Goal: Transaction & Acquisition: Purchase product/service

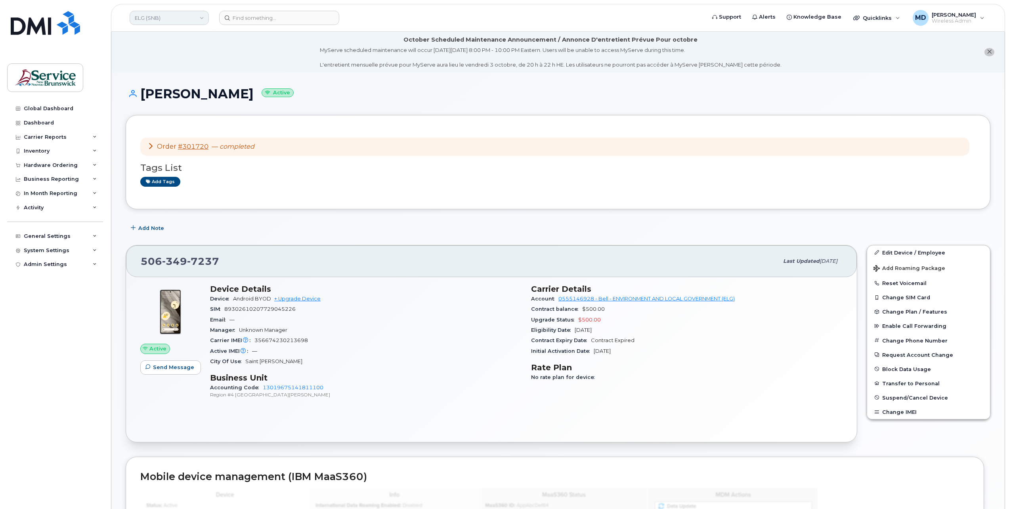
click at [153, 19] on link "ELG (SNB)" at bounding box center [169, 18] width 79 height 14
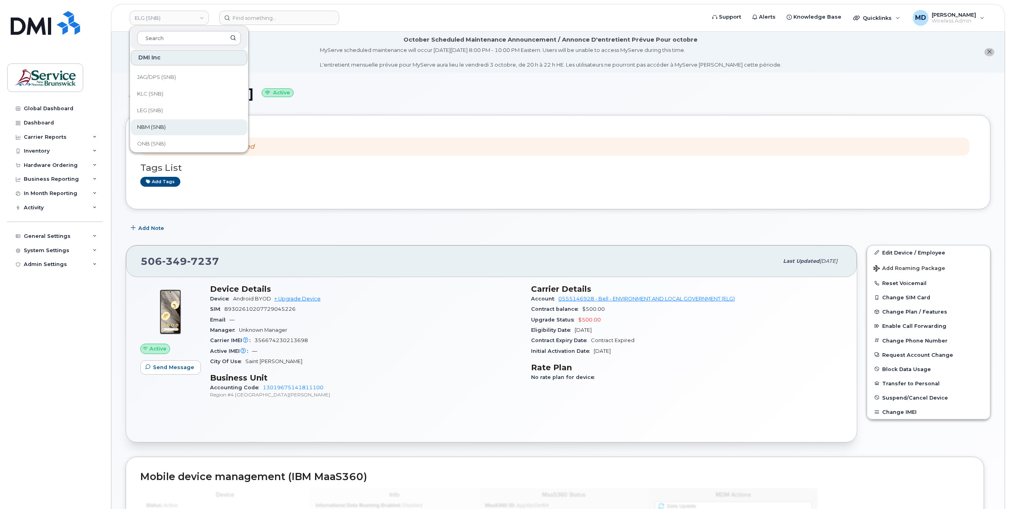
scroll to position [384, 0]
click at [181, 94] on span "Service [GEOGRAPHIC_DATA] (SNB)" at bounding box center [182, 90] width 91 height 15
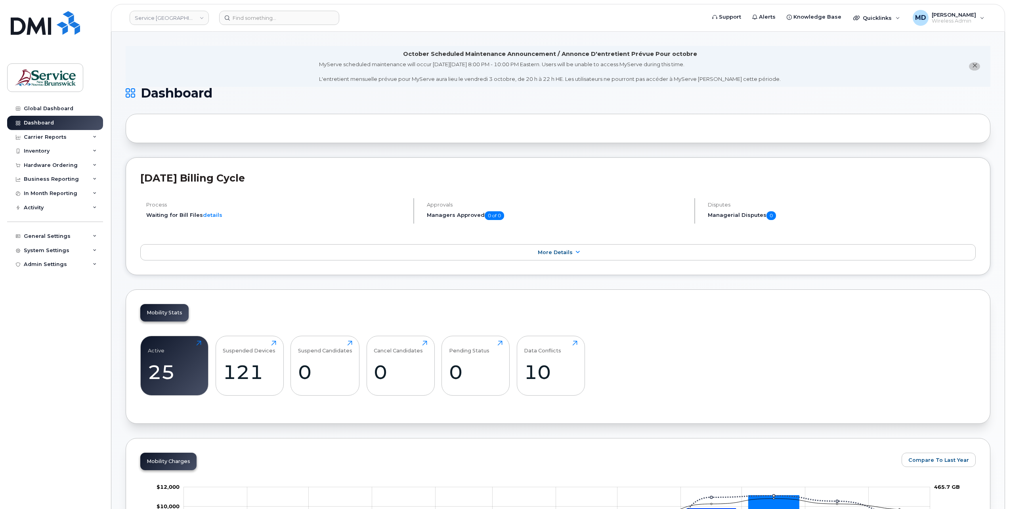
click at [974, 66] on icon "close notification" at bounding box center [974, 65] width 5 height 5
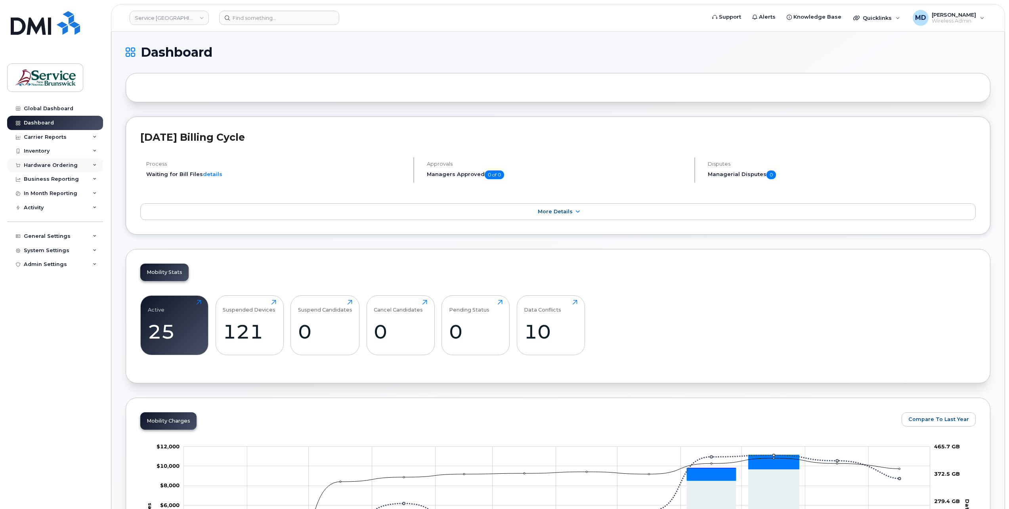
click at [59, 166] on div "Hardware Ordering" at bounding box center [51, 165] width 54 height 6
click at [53, 194] on link "Orders" at bounding box center [62, 194] width 82 height 15
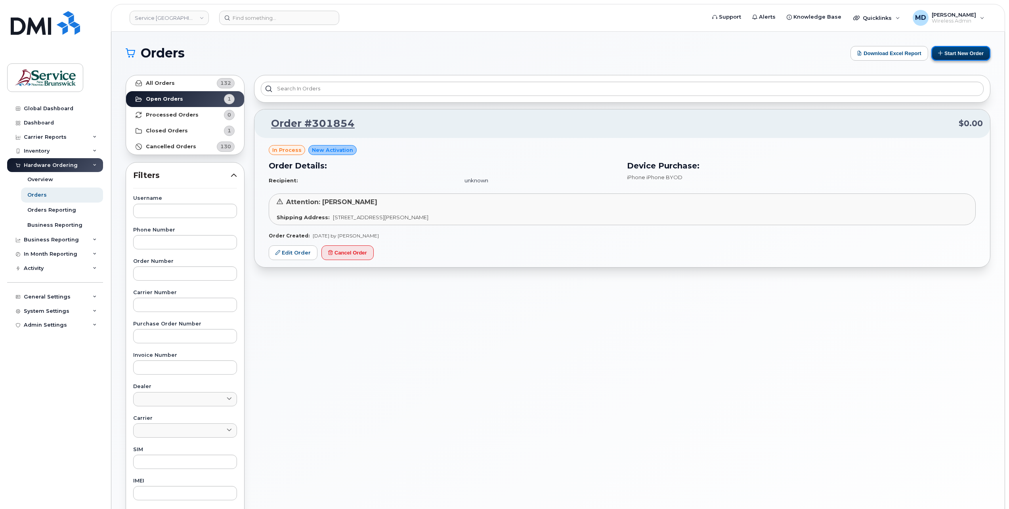
click at [970, 53] on button "Start New Order" at bounding box center [961, 53] width 59 height 15
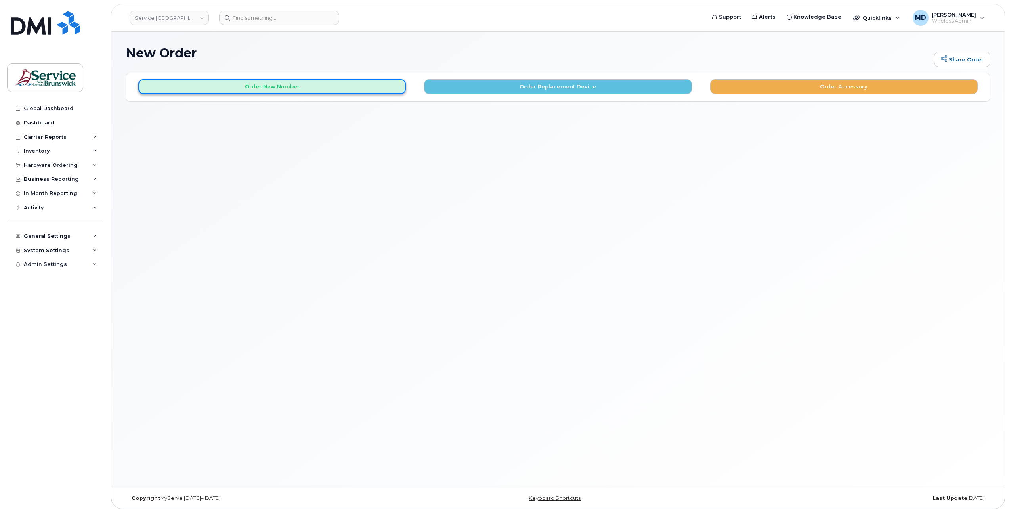
click at [272, 87] on button "Order New Number" at bounding box center [272, 86] width 268 height 15
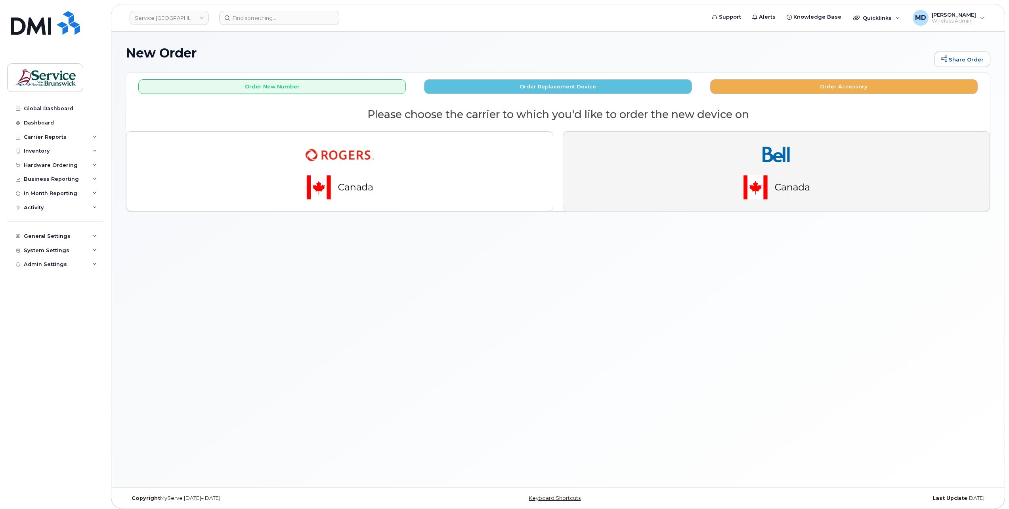
click at [738, 178] on img "button" at bounding box center [776, 171] width 111 height 67
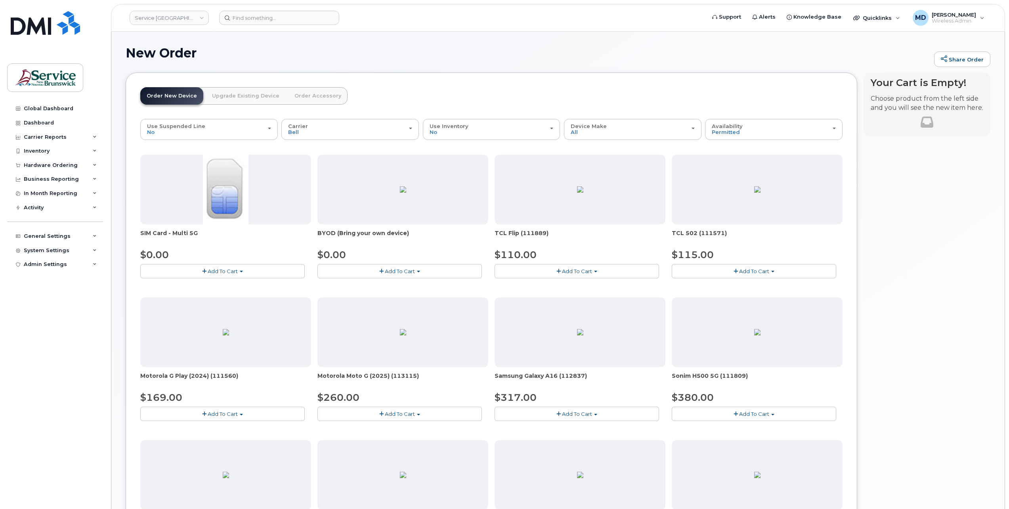
click at [282, 271] on button "Add To Cart" at bounding box center [222, 271] width 165 height 14
click at [206, 284] on link "$0.00 - New Activation" at bounding box center [179, 286] width 75 height 10
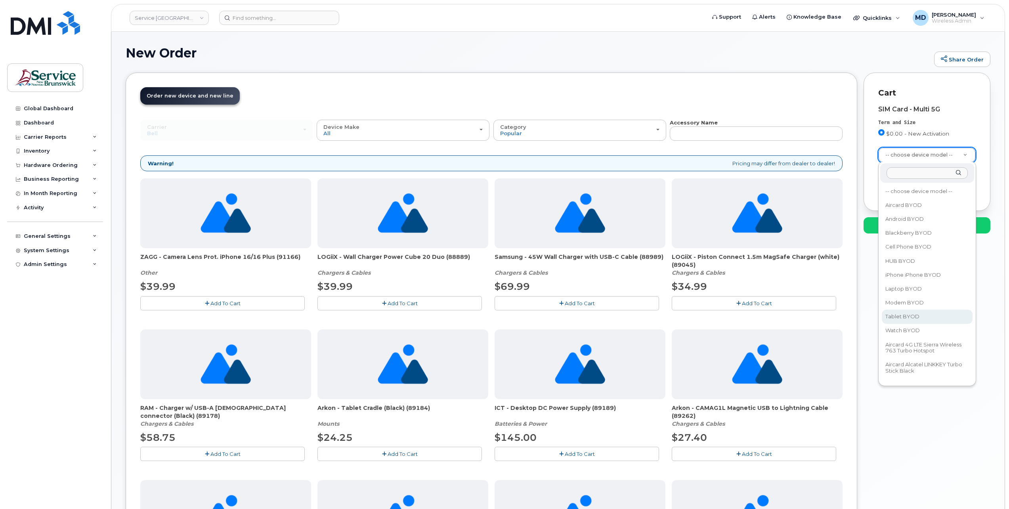
drag, startPoint x: 897, startPoint y: 321, endPoint x: 904, endPoint y: 311, distance: 12.5
select select "2487"
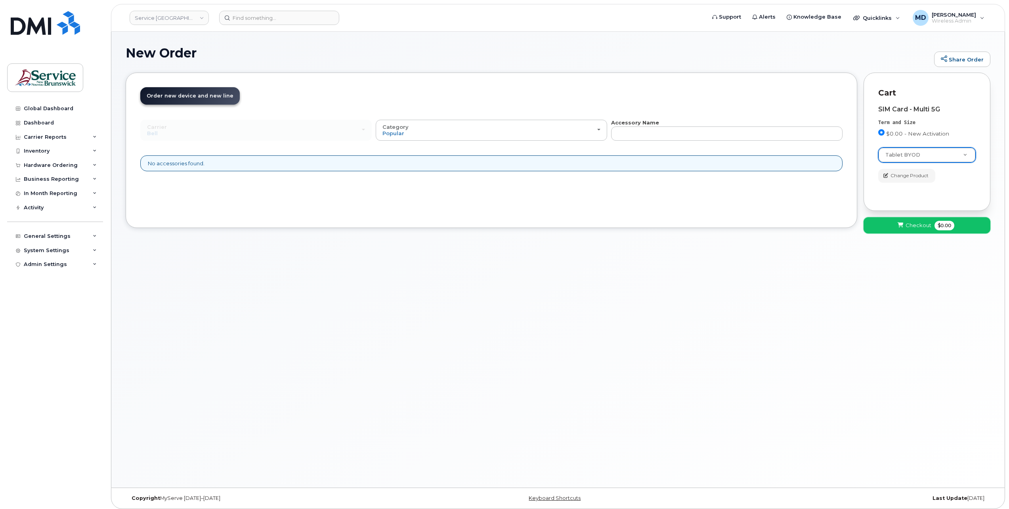
click at [903, 225] on icon at bounding box center [901, 225] width 6 height 5
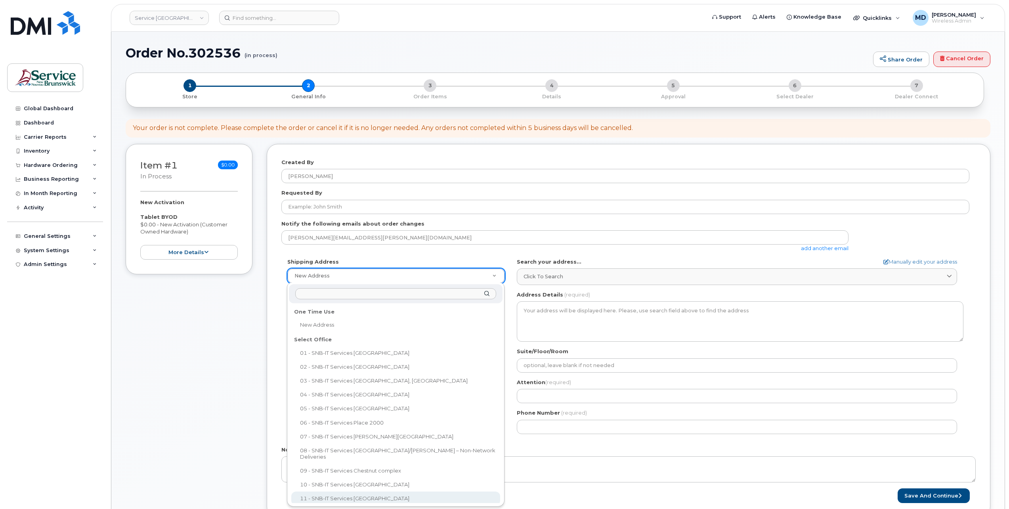
select select
type textarea "15 King Sq N Saint John New Brunswick E2L 1E6"
type input "[PERSON_NAME]"
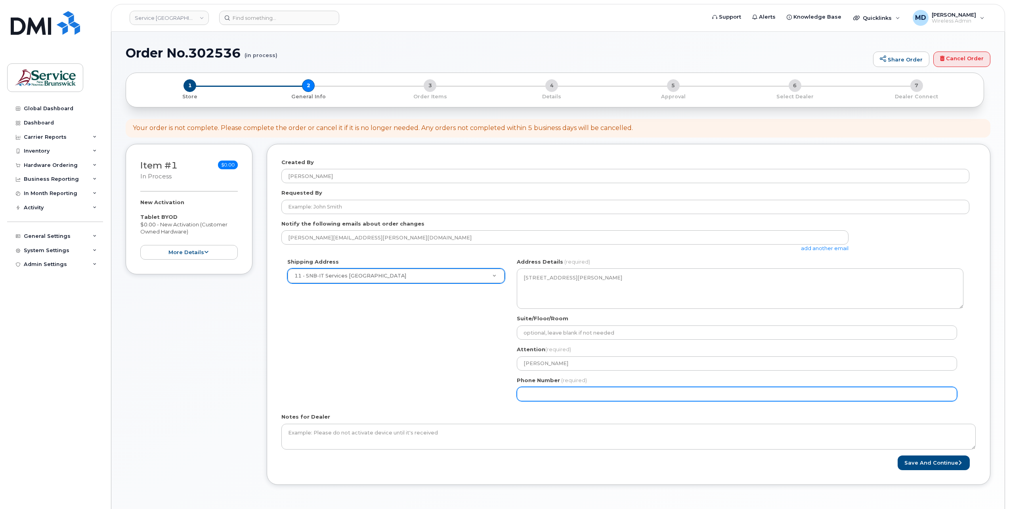
click at [555, 393] on input "Phone Number" at bounding box center [737, 394] width 440 height 14
type input "5062615198"
select select
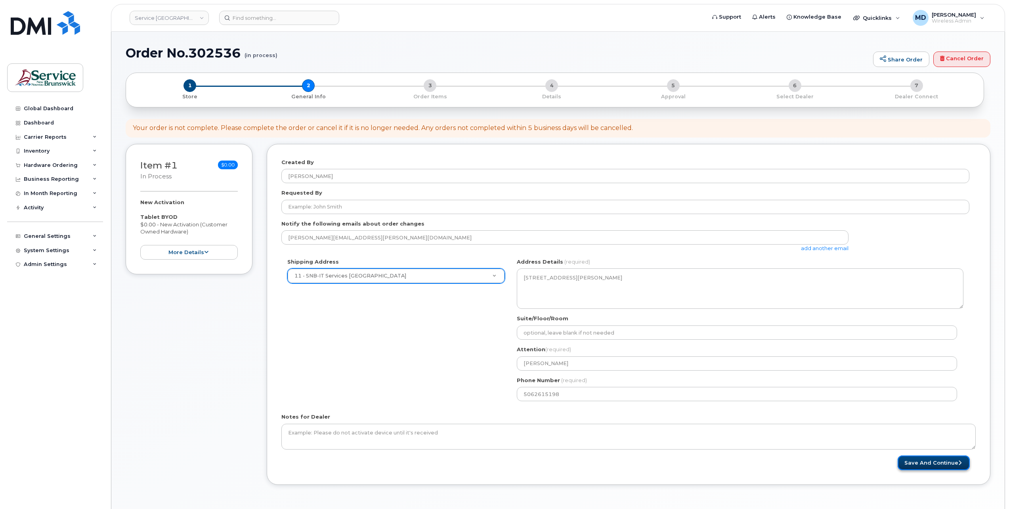
click at [924, 466] on button "Save and Continue" at bounding box center [934, 462] width 72 height 15
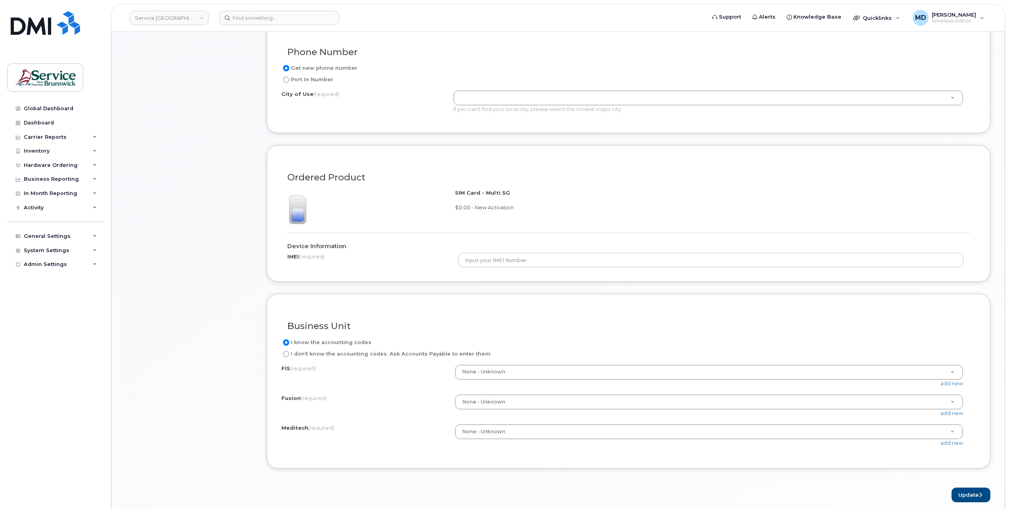
scroll to position [264, 0]
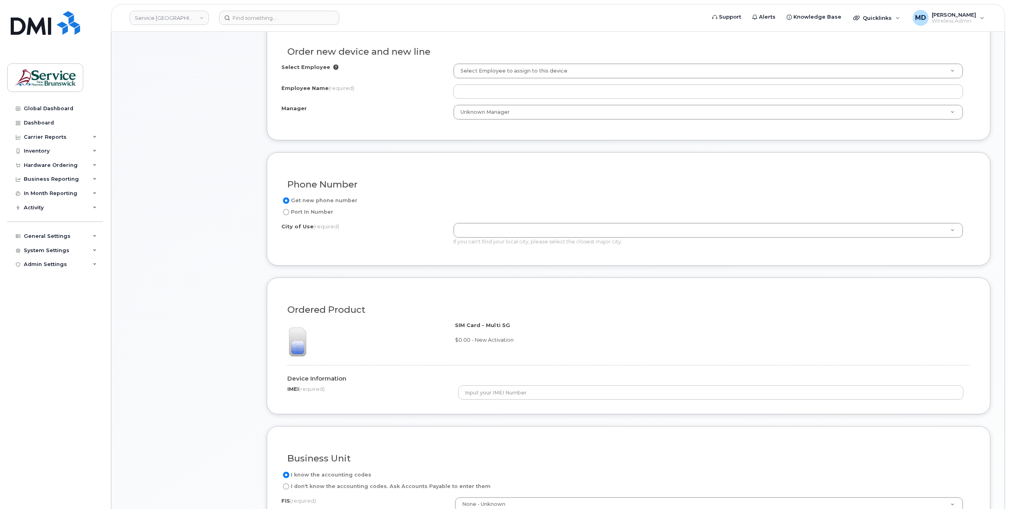
click at [494, 97] on div "Select Employee Select Employee to assign to this device Employee Name (require…" at bounding box center [628, 91] width 694 height 56
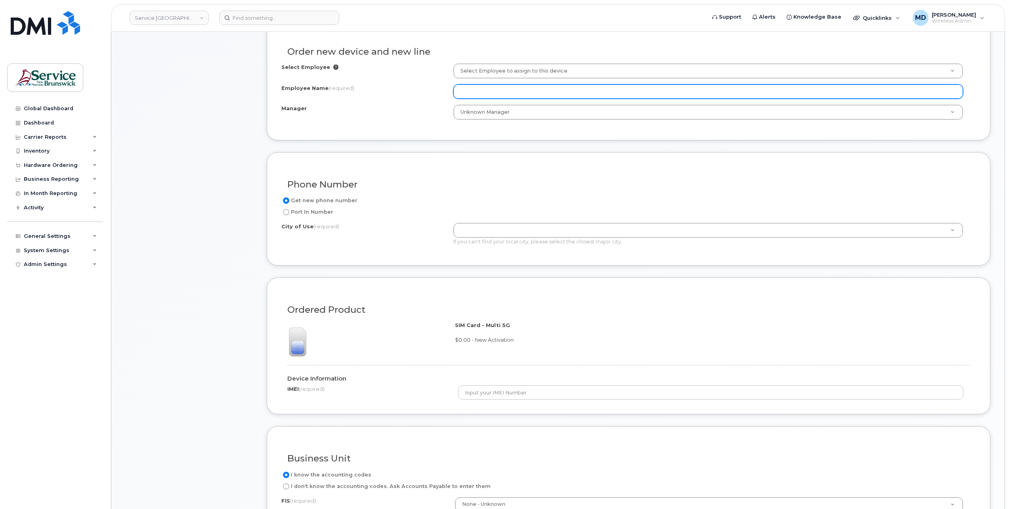
click at [496, 90] on input "Employee Name (required)" at bounding box center [708, 91] width 510 height 14
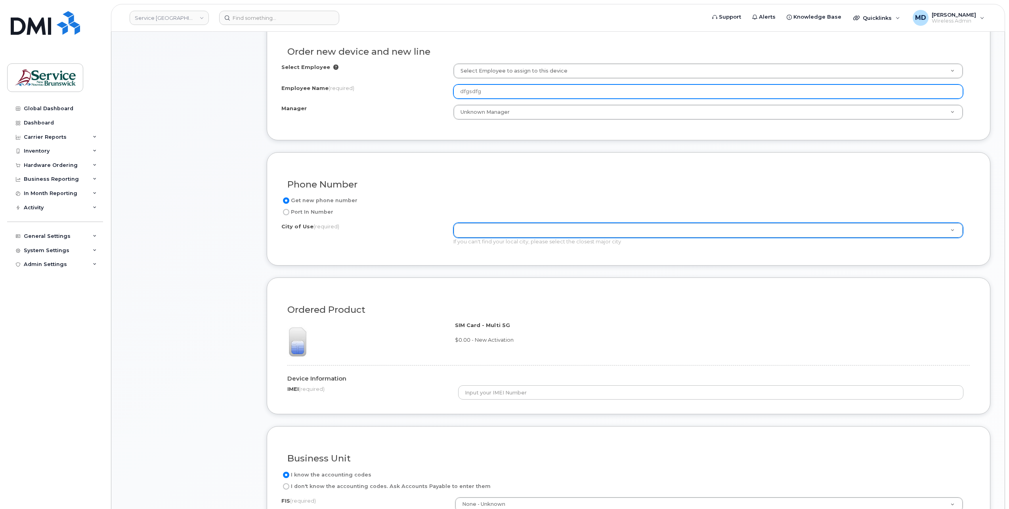
type input "dfgsdfg"
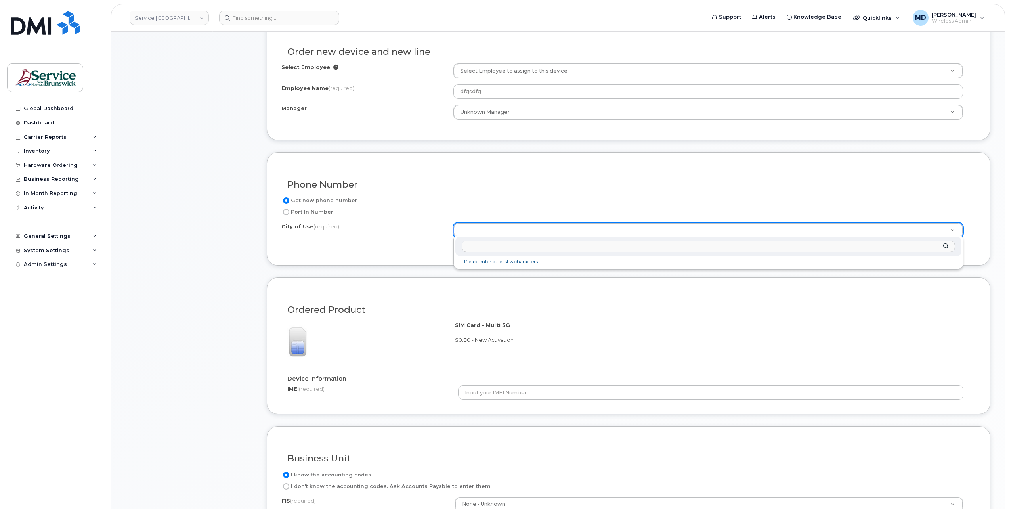
type input "g"
type input "[PERSON_NAME]"
type input "1578"
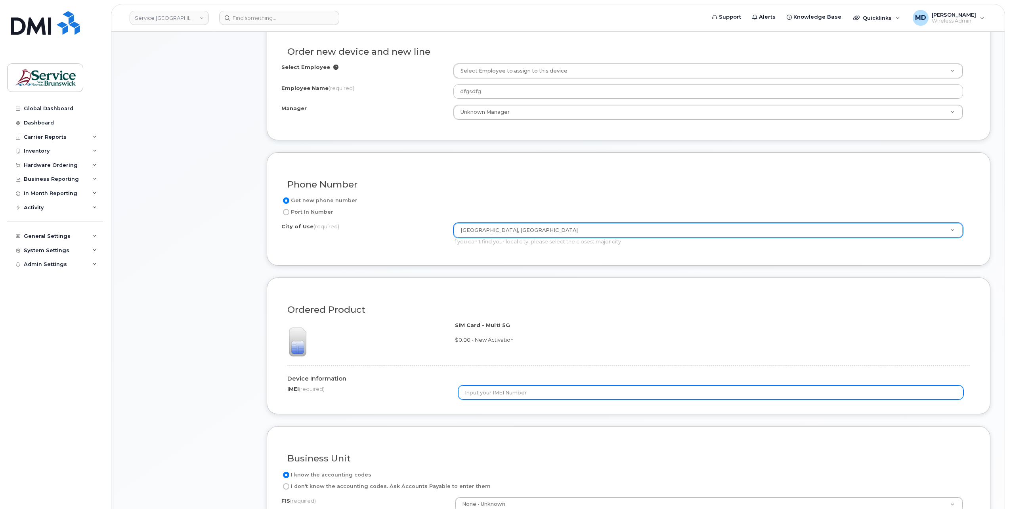
click at [472, 386] on input "text" at bounding box center [711, 392] width 506 height 14
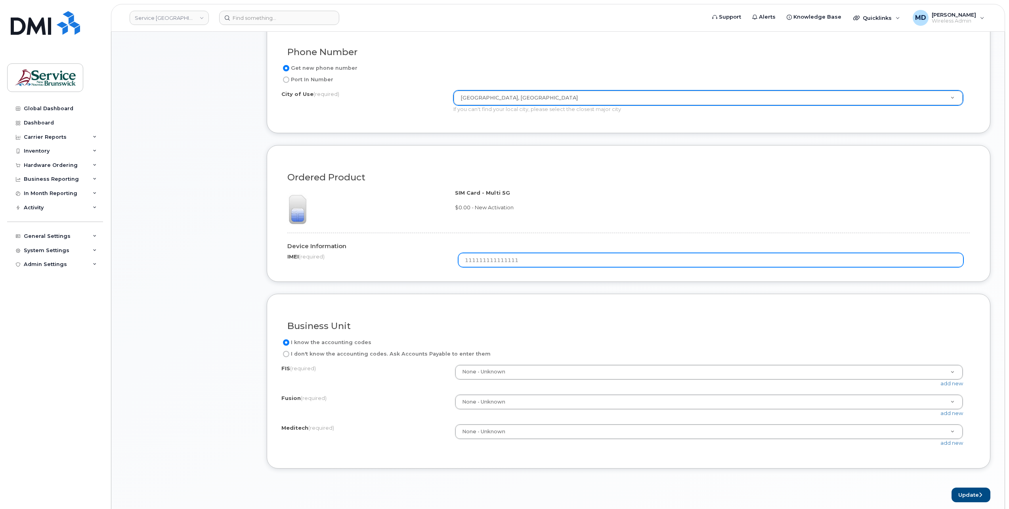
type input "111111111111111"
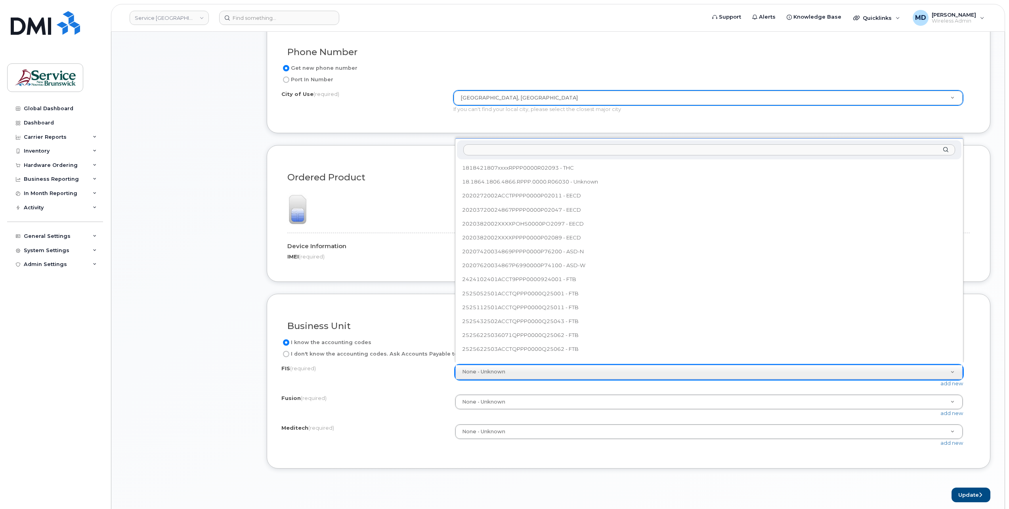
scroll to position [718, 0]
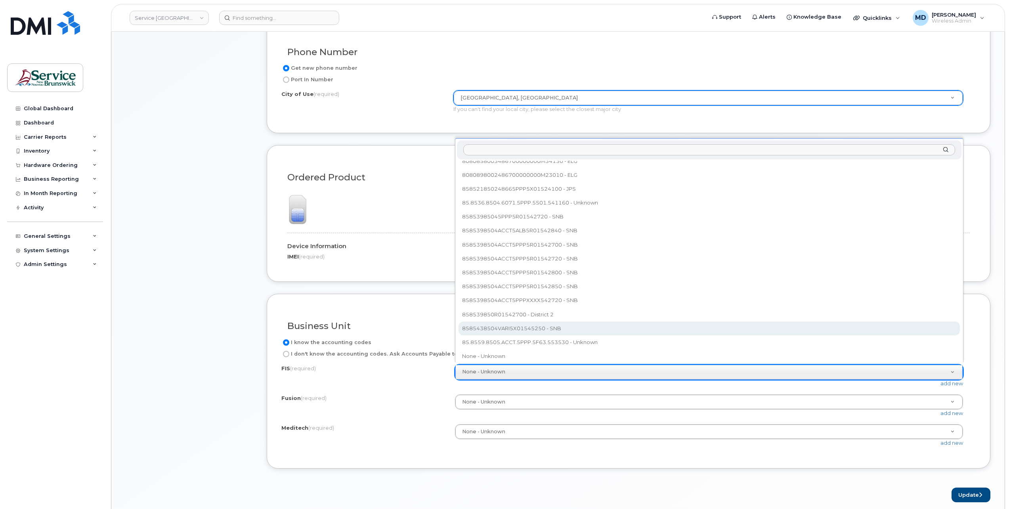
select select "8585438504VARI5X01545250"
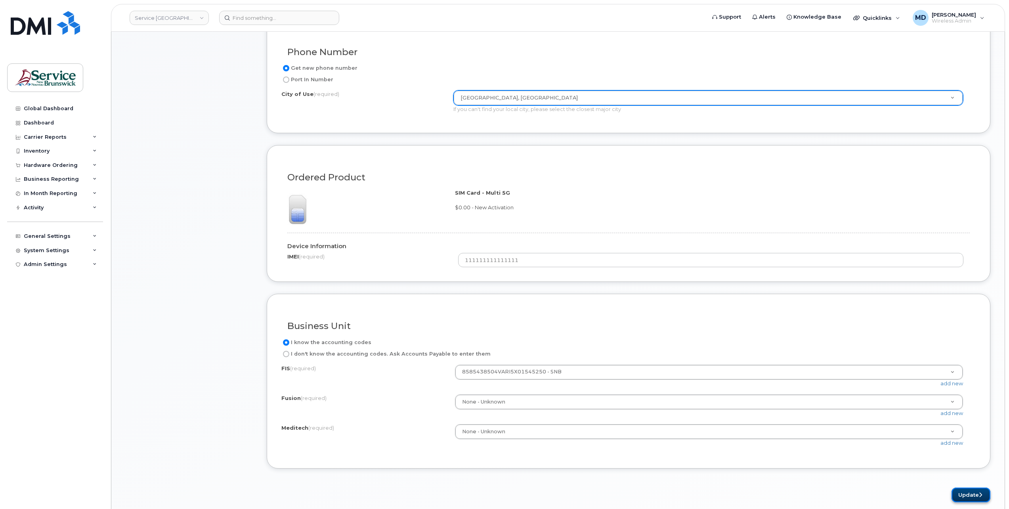
click at [971, 494] on button "Update" at bounding box center [971, 495] width 39 height 15
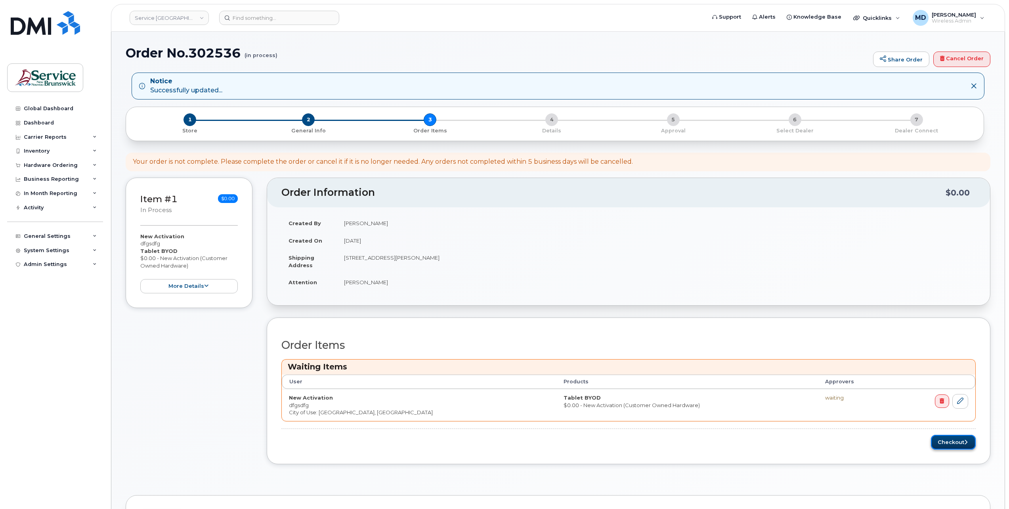
click at [959, 442] on button "Checkout" at bounding box center [953, 442] width 45 height 15
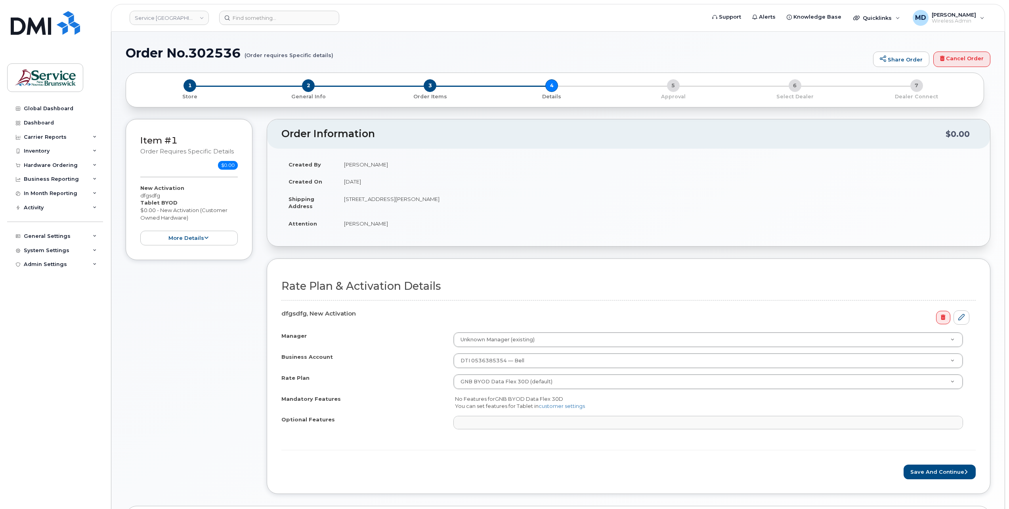
select select
drag, startPoint x: 189, startPoint y: 86, endPoint x: 150, endPoint y: 103, distance: 42.4
click at [189, 86] on span "1" at bounding box center [190, 85] width 13 height 13
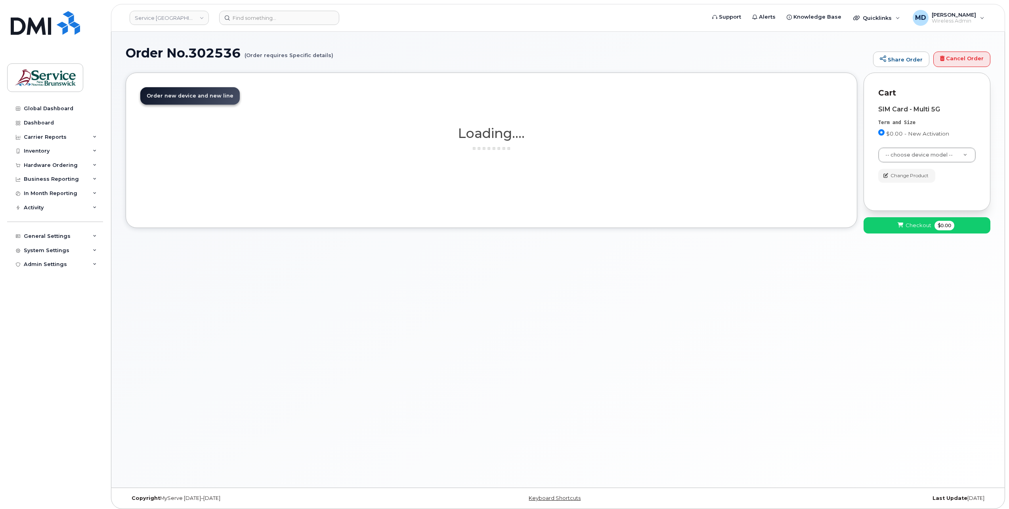
select select "2487"
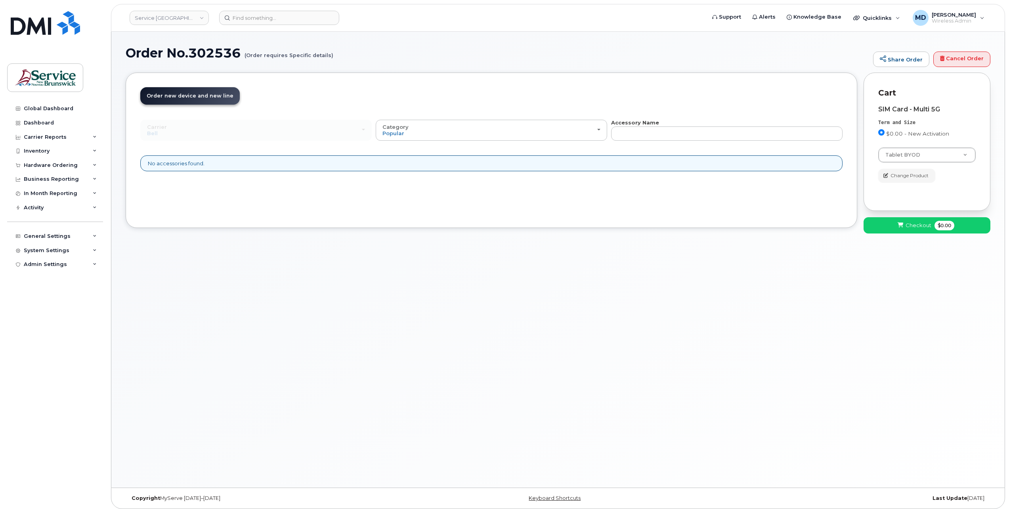
drag, startPoint x: 916, startPoint y: 173, endPoint x: 910, endPoint y: 173, distance: 5.5
click at [916, 173] on span "Change Product" at bounding box center [910, 175] width 38 height 7
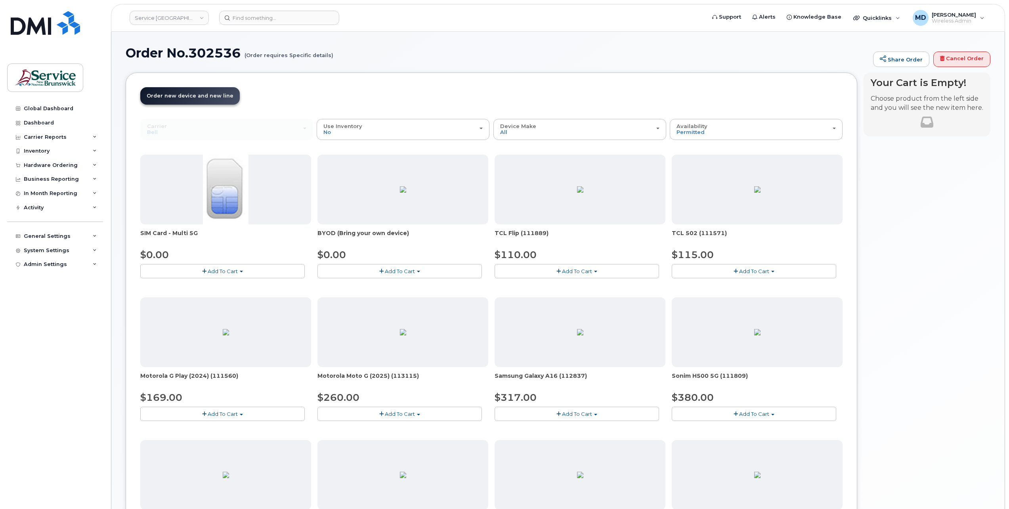
click at [223, 271] on span "Add To Cart" at bounding box center [223, 271] width 30 height 6
drag, startPoint x: 193, startPoint y: 281, endPoint x: 523, endPoint y: 257, distance: 331.4
click at [193, 281] on link "$0.00 - New Activation" at bounding box center [179, 286] width 75 height 10
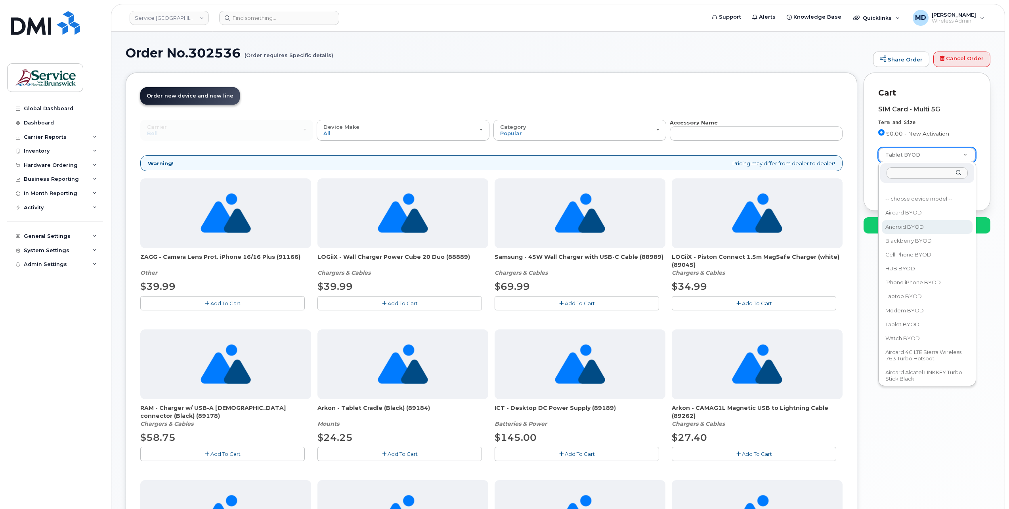
drag, startPoint x: 912, startPoint y: 224, endPoint x: 925, endPoint y: 248, distance: 26.8
select select "2422"
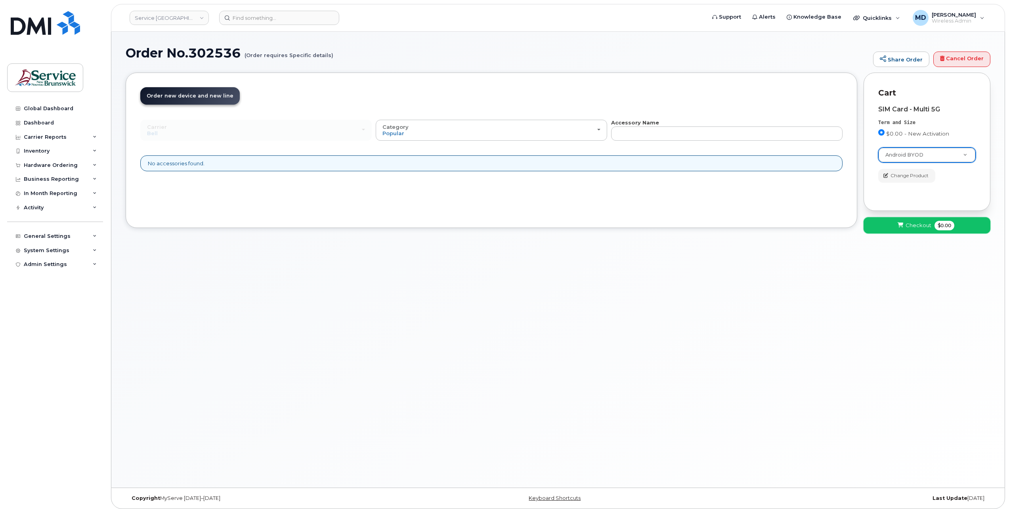
click at [901, 229] on button "Checkout $0.00" at bounding box center [927, 225] width 127 height 16
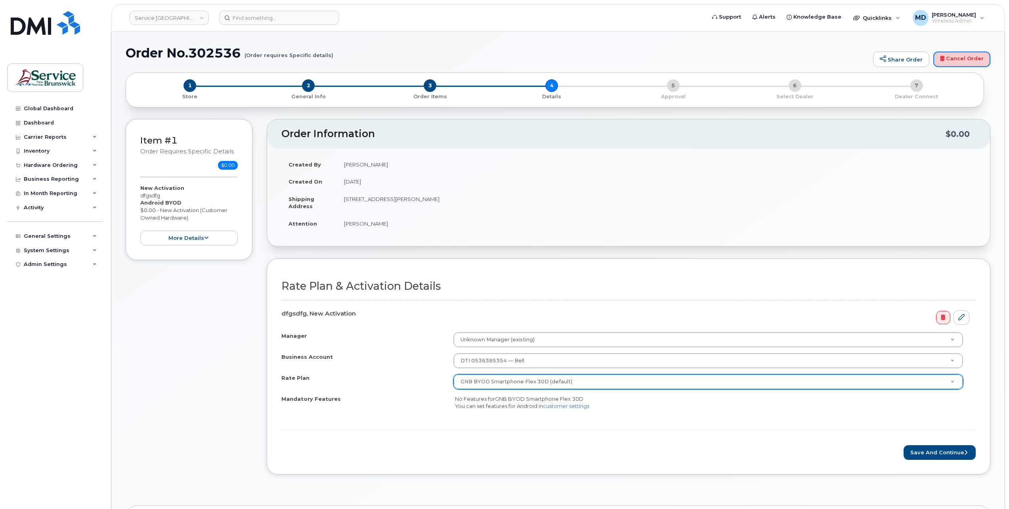
drag, startPoint x: 964, startPoint y: 65, endPoint x: 529, endPoint y: 30, distance: 436.7
click at [964, 65] on link "Cancel Order" at bounding box center [962, 60] width 57 height 16
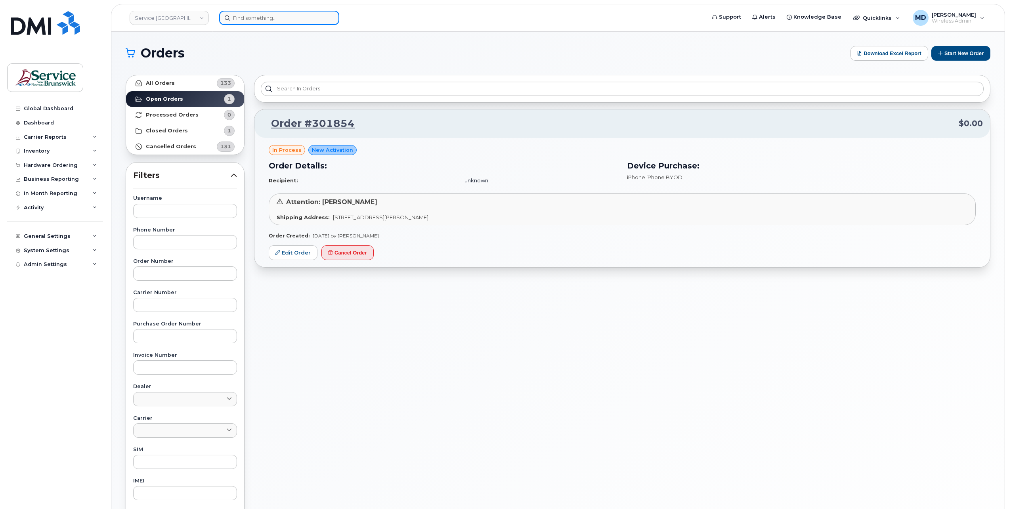
click at [244, 15] on input at bounding box center [279, 18] width 120 height 14
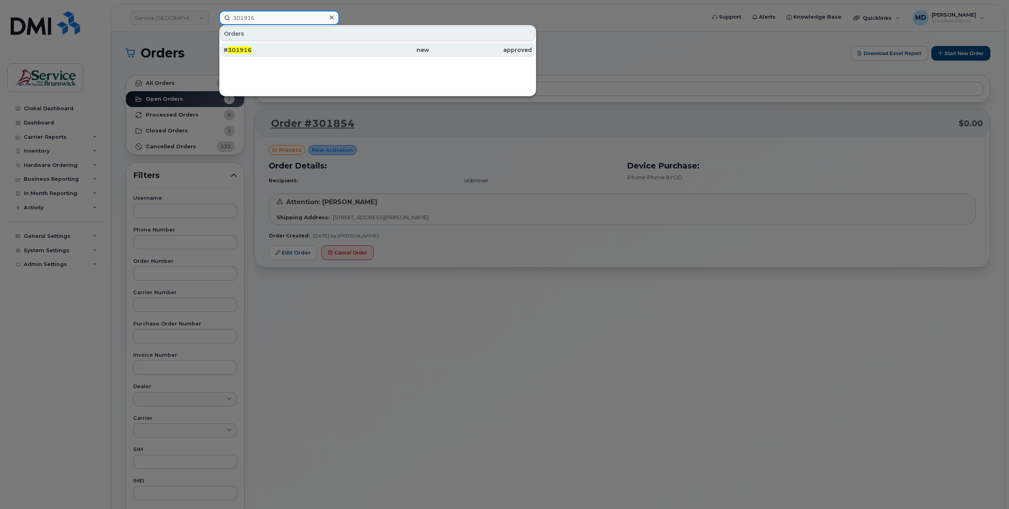
type input "301916"
click at [244, 47] on span "301916" at bounding box center [240, 49] width 24 height 7
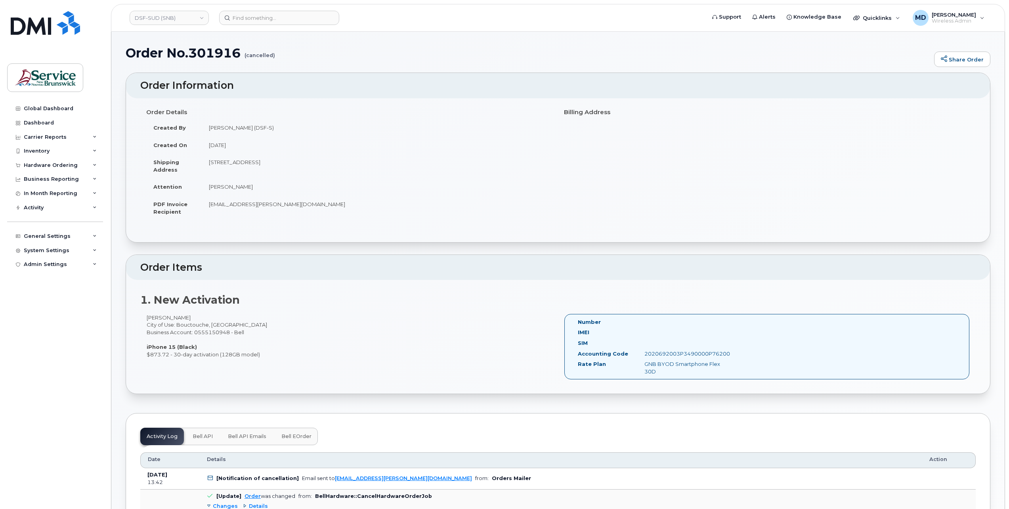
scroll to position [132, 0]
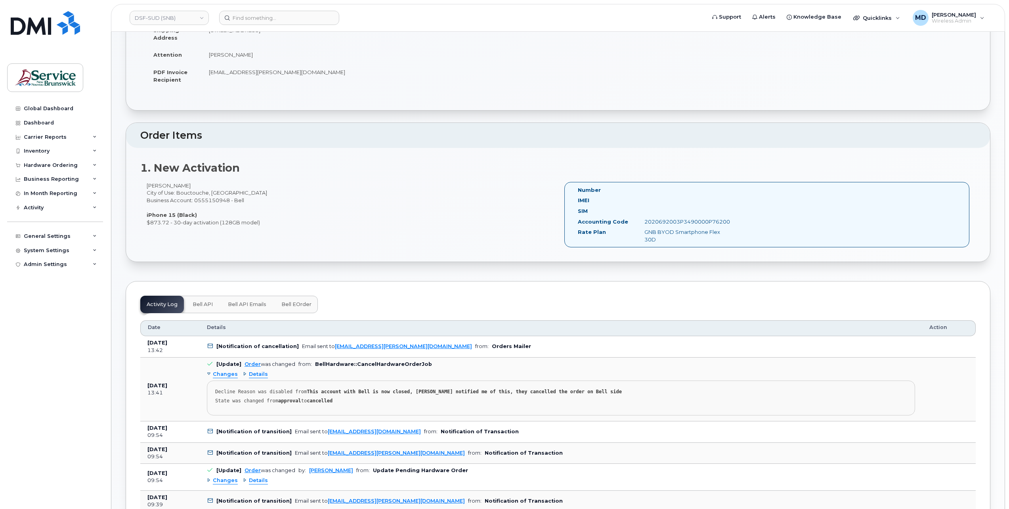
click at [253, 372] on span "Details" at bounding box center [258, 375] width 19 height 8
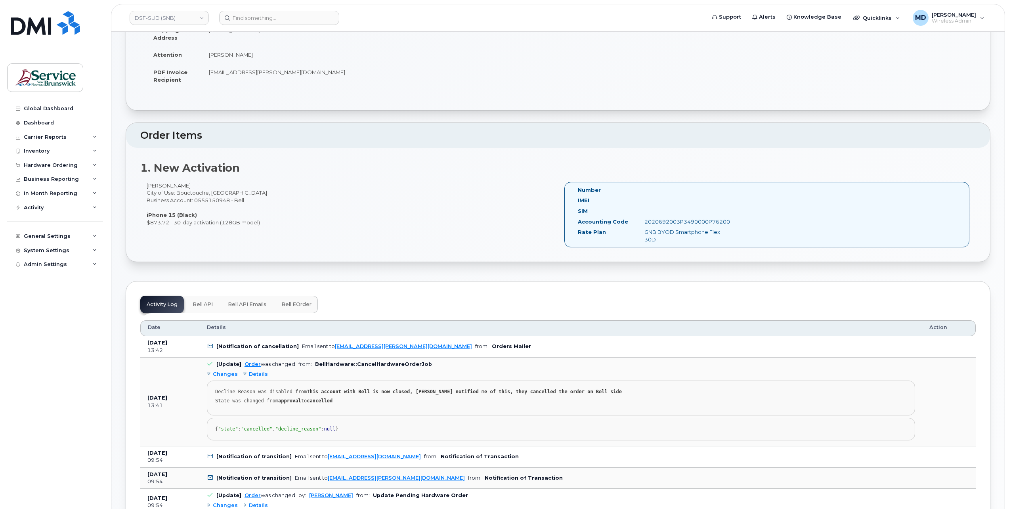
click at [254, 373] on span "Details" at bounding box center [258, 375] width 19 height 8
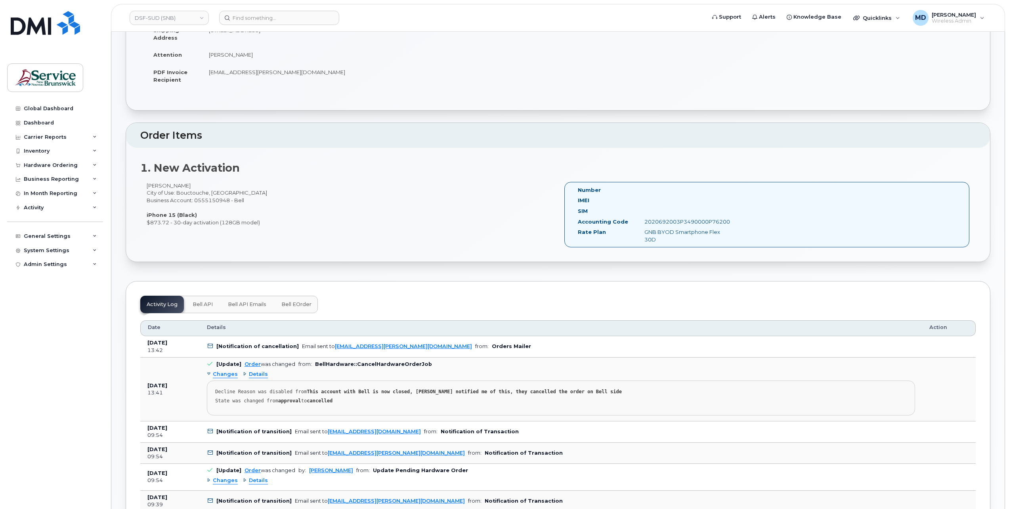
scroll to position [264, 0]
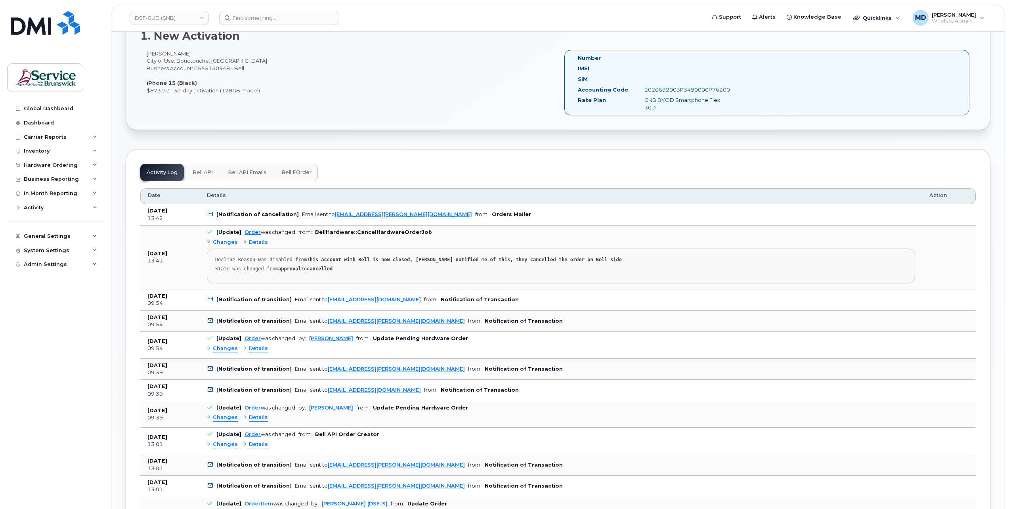
click at [228, 345] on span "Changes" at bounding box center [225, 349] width 25 height 8
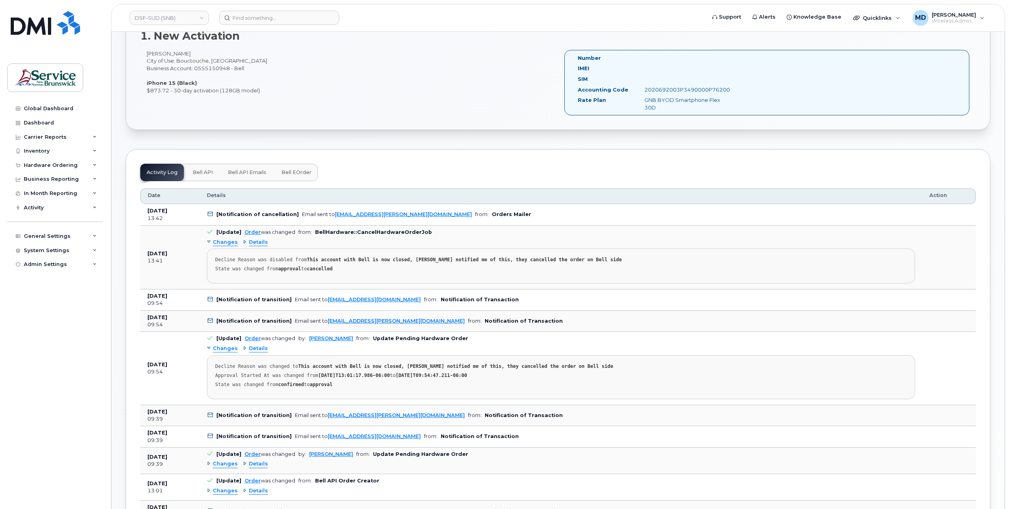
scroll to position [396, 0]
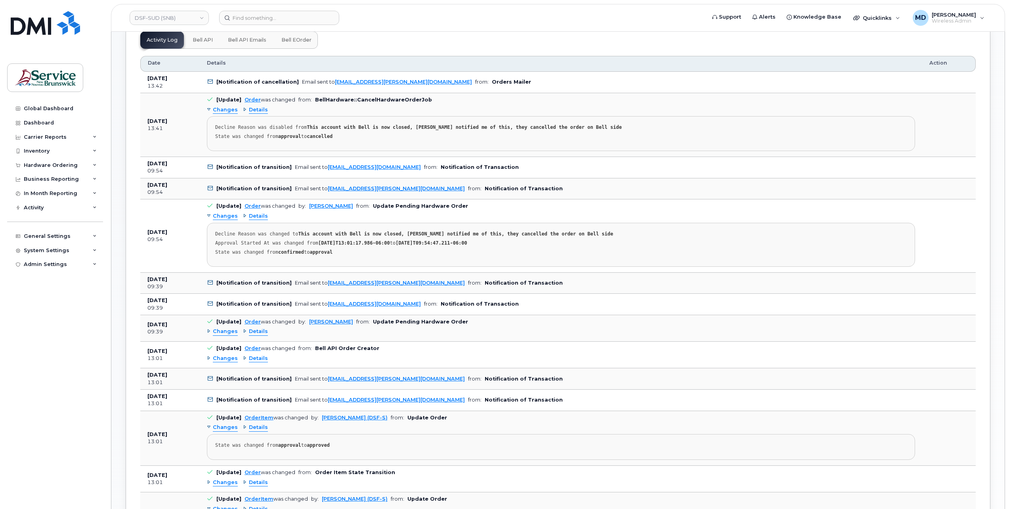
click at [226, 332] on span "Changes" at bounding box center [225, 332] width 25 height 8
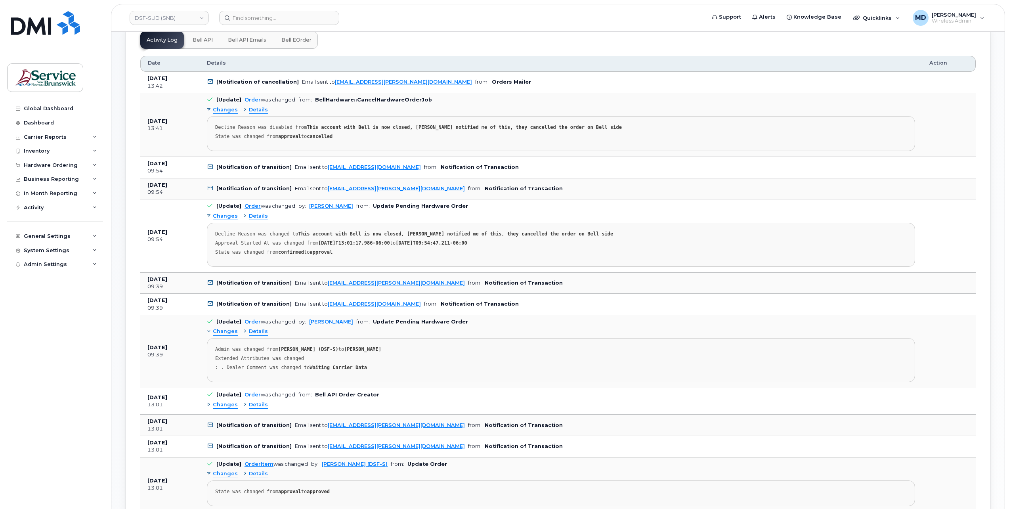
click at [223, 401] on span "Changes" at bounding box center [225, 405] width 25 height 8
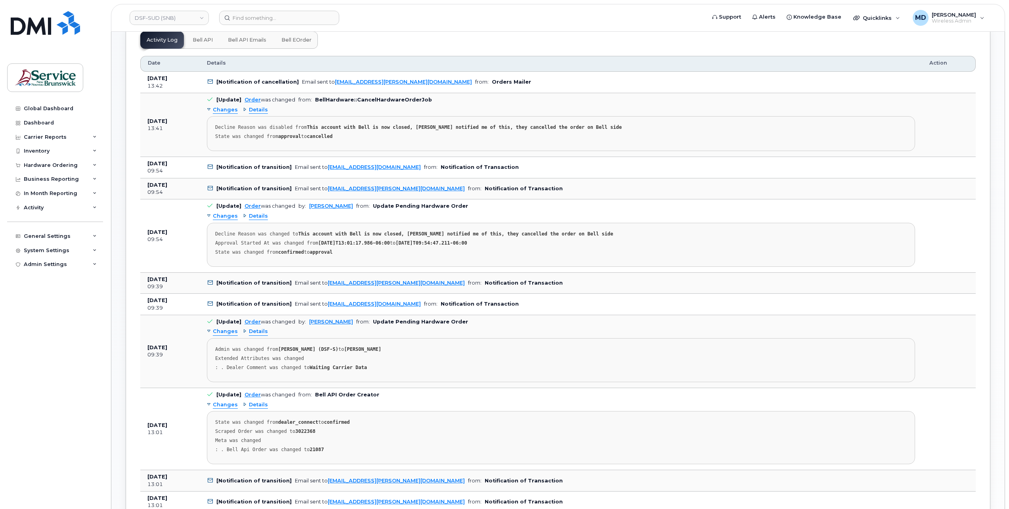
scroll to position [528, 0]
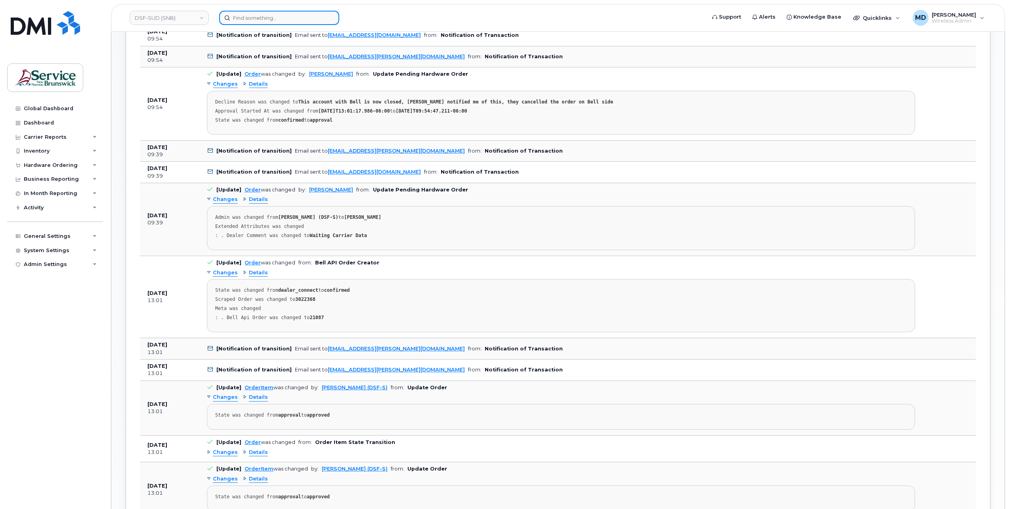
click at [308, 17] on input at bounding box center [279, 18] width 120 height 14
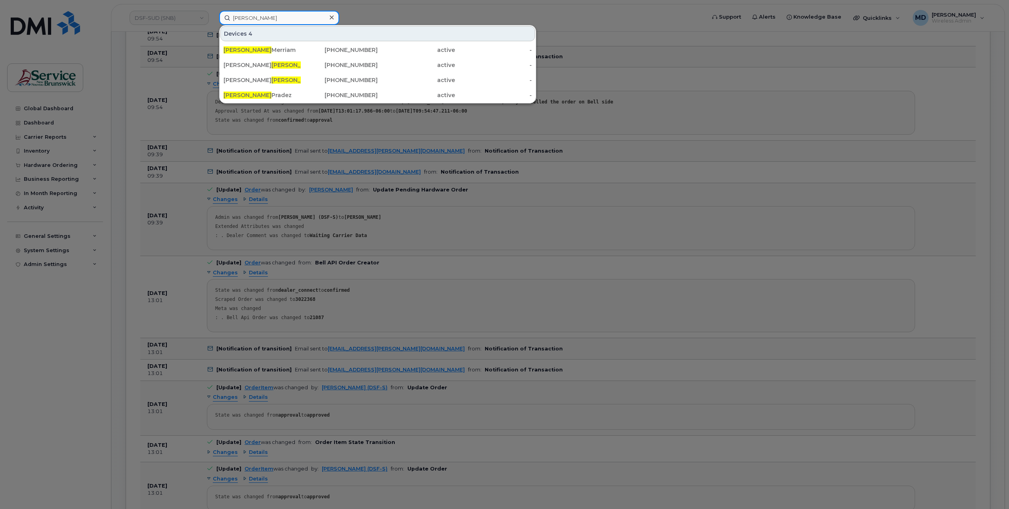
type input "[PERSON_NAME]"
click at [376, 11] on div at bounding box center [504, 254] width 1009 height 509
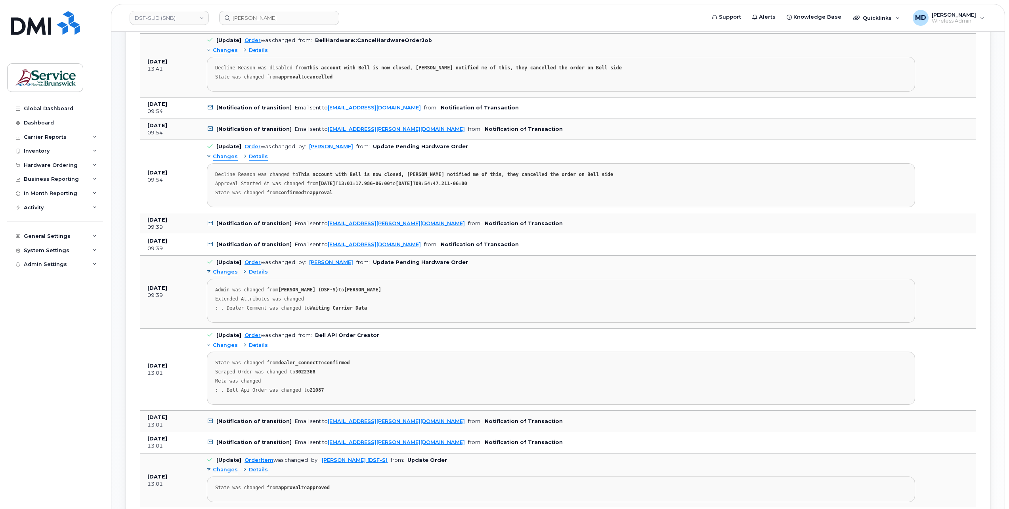
scroll to position [324, 0]
